Goal: Task Accomplishment & Management: Manage account settings

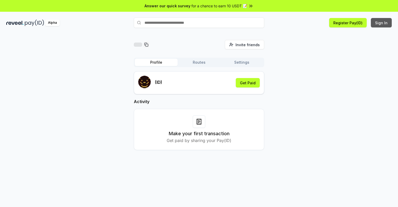
click at [382, 23] on button "Sign In" at bounding box center [381, 22] width 21 height 9
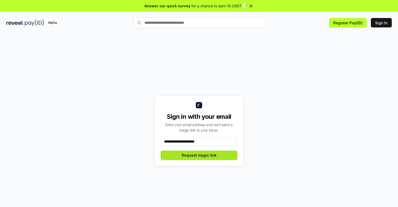
type input "**********"
click at [199, 155] on button "Request magic link" at bounding box center [199, 155] width 77 height 9
